Goal: Use online tool/utility: Use online tool/utility

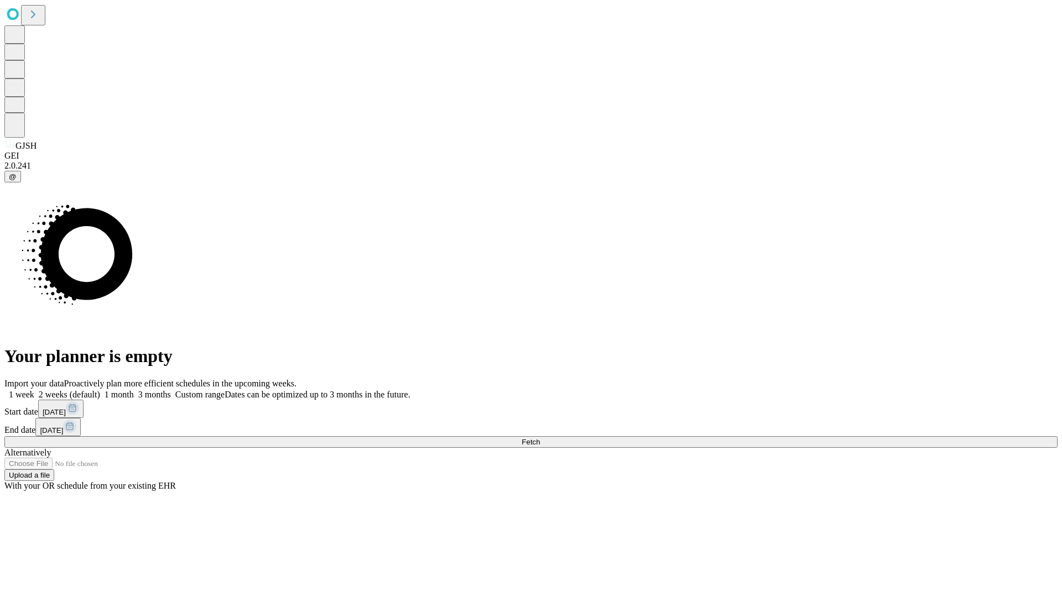
click at [540, 438] on span "Fetch" at bounding box center [531, 442] width 18 height 8
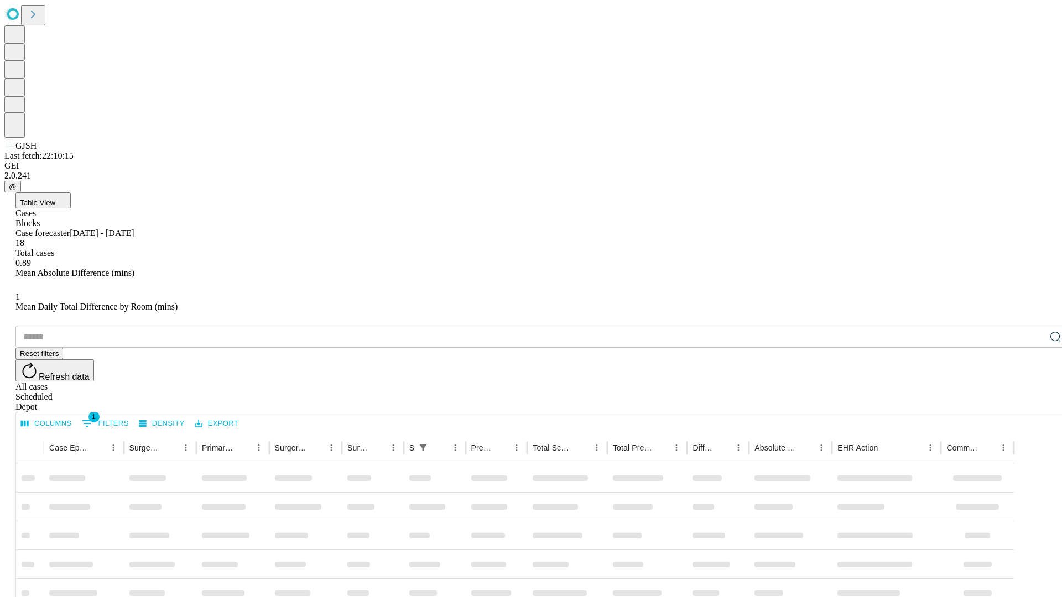
click at [1033, 402] on div "Depot" at bounding box center [541, 407] width 1053 height 10
